Goal: Information Seeking & Learning: Learn about a topic

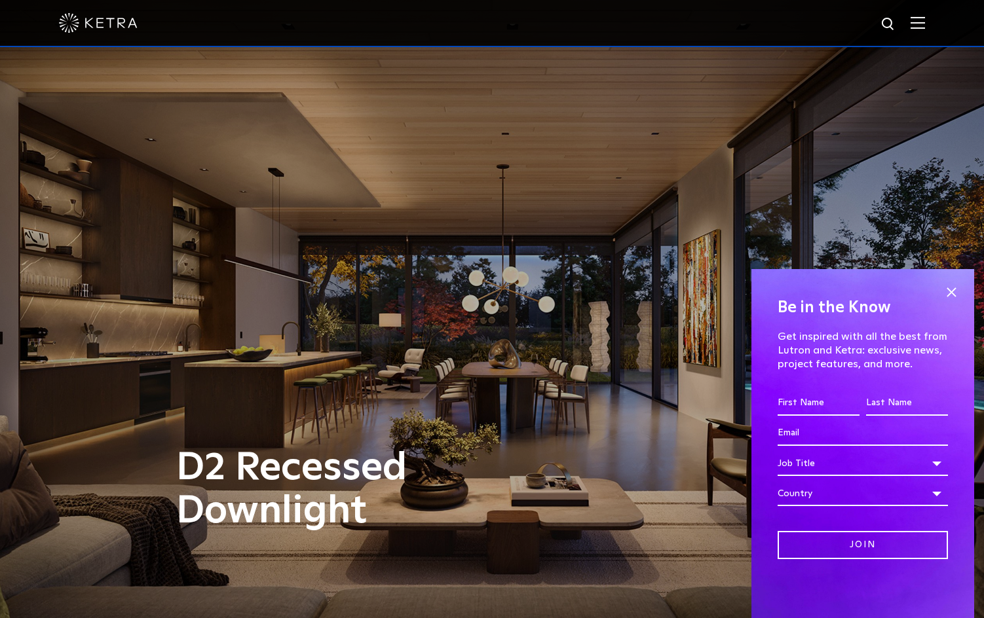
click at [923, 22] on img at bounding box center [917, 22] width 14 height 12
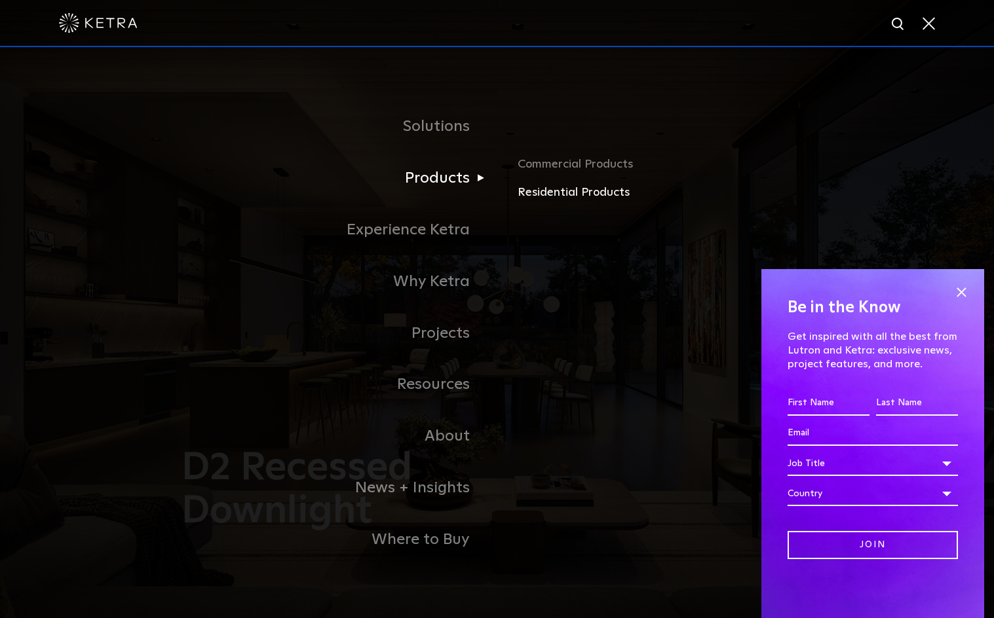
click at [550, 193] on link "Residential Products" at bounding box center [670, 192] width 307 height 19
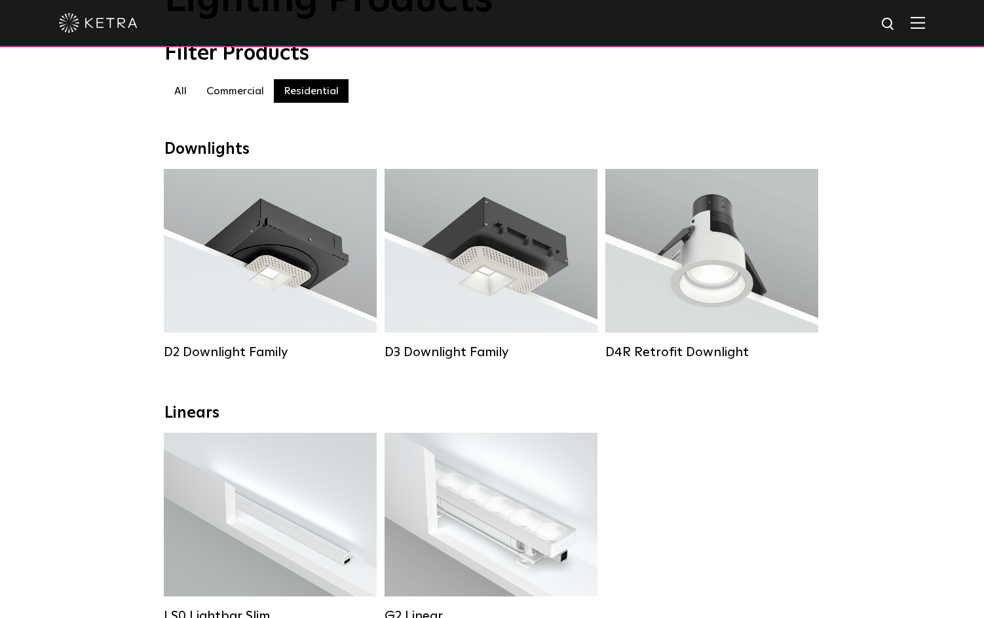
scroll to position [66, 0]
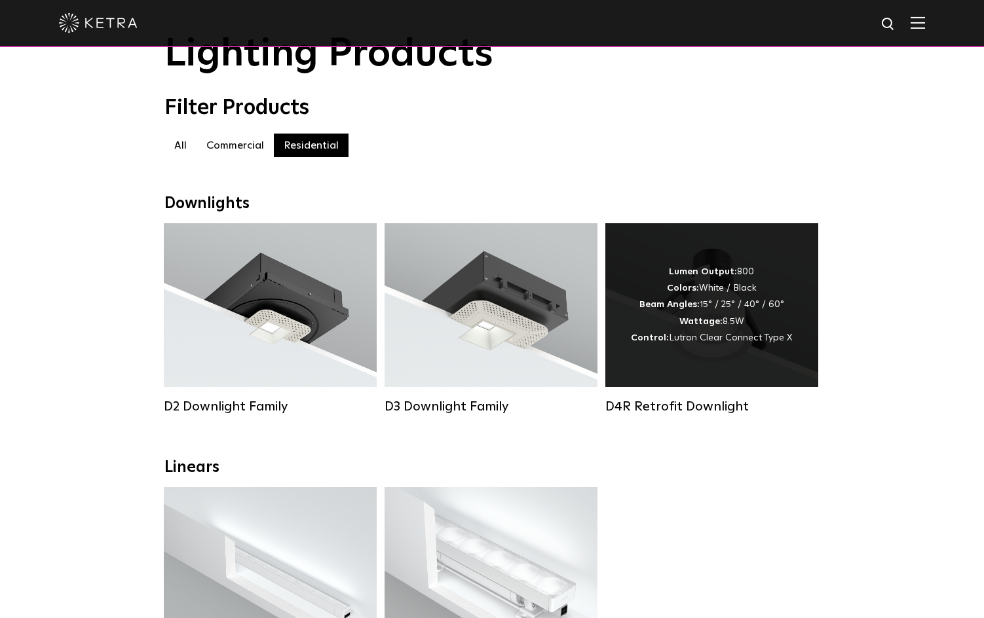
click at [713, 309] on div "Lumen Output: 800 Colors: White / Black Beam Angles: 15° / 25° / 40° / 60° Watt…" at bounding box center [711, 305] width 161 height 83
